Goal: Task Accomplishment & Management: Complete application form

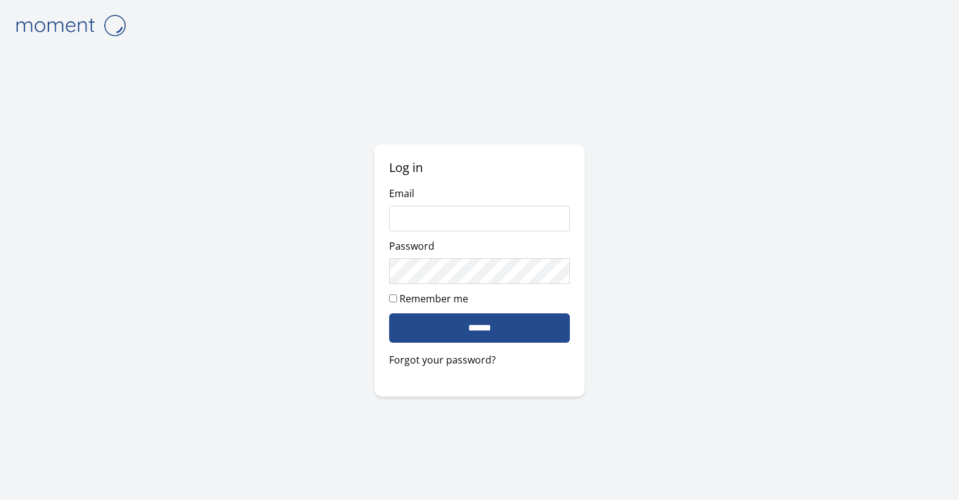
click at [0, 500] on com-1password-button at bounding box center [0, 500] width 0 height 0
type input "**********"
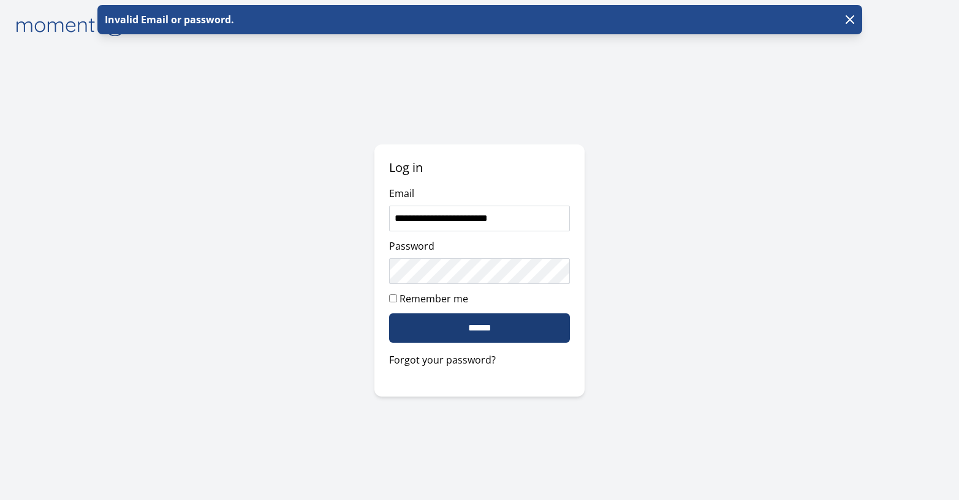
click at [516, 326] on input "******" at bounding box center [479, 328] width 181 height 29
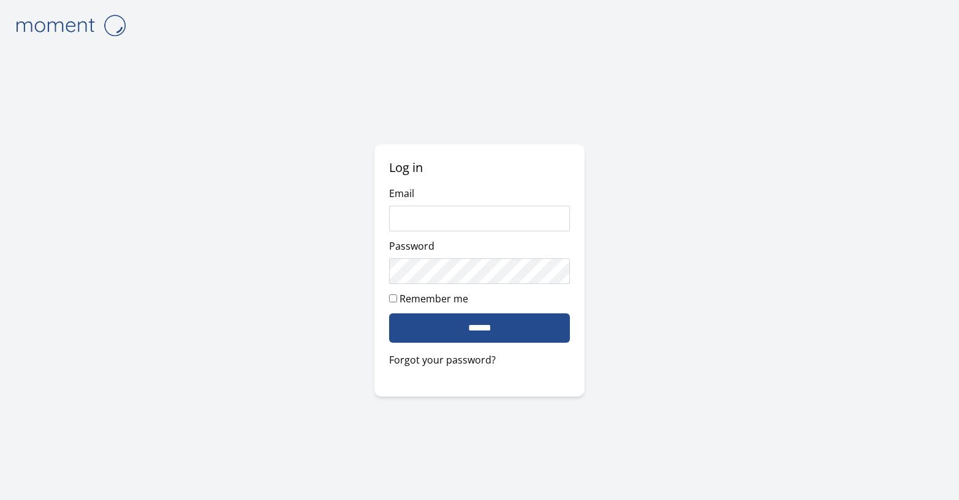
type input "**********"
